Goal: Task Accomplishment & Management: Complete application form

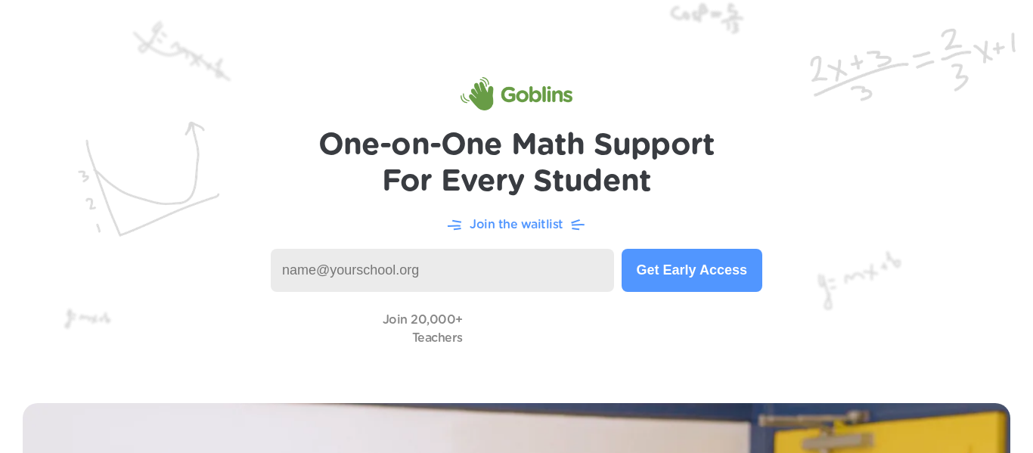
click at [556, 266] on input at bounding box center [442, 270] width 343 height 43
click at [622, 190] on h1 "One-on-One Math Support For Every Student" at bounding box center [516, 163] width 397 height 73
click at [519, 233] on div "Join the waitlist" at bounding box center [516, 224] width 972 height 19
click at [530, 265] on input "[PERSON_NAME] [US_STATE]" at bounding box center [442, 270] width 343 height 43
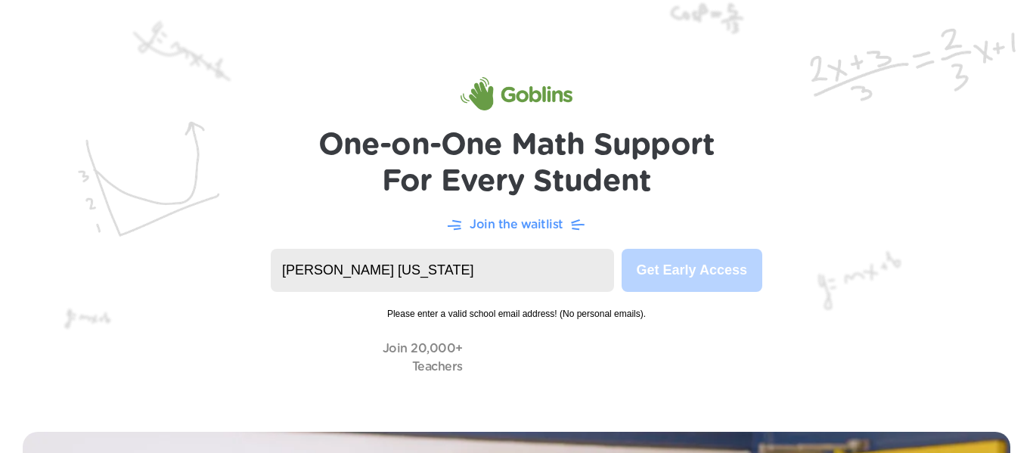
click at [290, 276] on input "[PERSON_NAME] [US_STATE]" at bounding box center [442, 270] width 343 height 43
click at [612, 59] on header "One-on-One Math Support For Every Student Join the waitlist [PERSON_NAME] [US_S…" at bounding box center [516, 204] width 1033 height 409
click at [285, 284] on input "[PERSON_NAME] [US_STATE]" at bounding box center [442, 270] width 343 height 43
click at [289, 274] on input "[PERSON_NAME] [US_STATE]" at bounding box center [442, 270] width 343 height 43
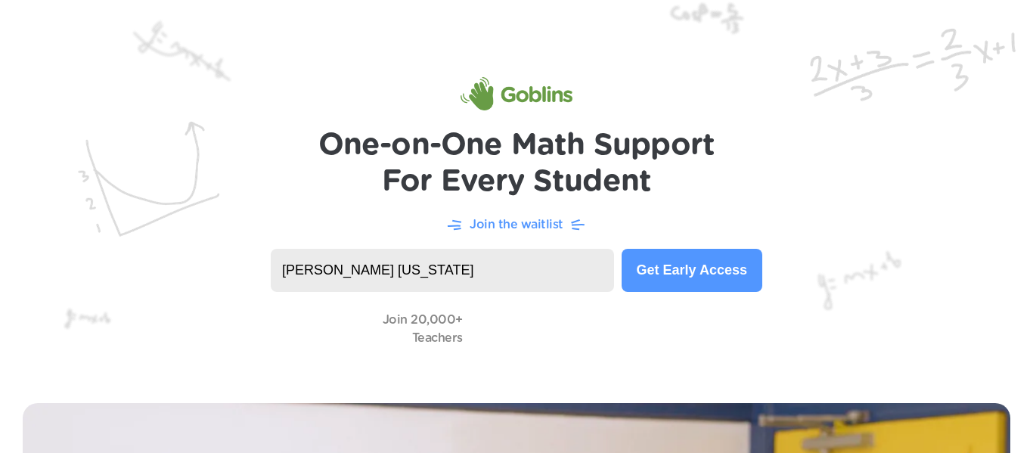
type input "[PERSON_NAME] [US_STATE]"
